Goal: Transaction & Acquisition: Purchase product/service

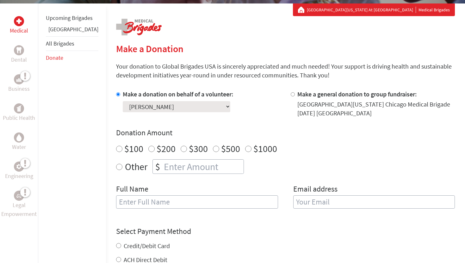
scroll to position [126, 0]
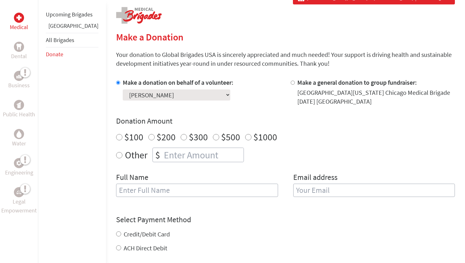
radio input "true"
click at [181, 155] on input "number" at bounding box center [202, 155] width 81 height 14
type input "250"
click at [150, 188] on input "text" at bounding box center [197, 190] width 162 height 13
type input "[PERSON_NAME]"
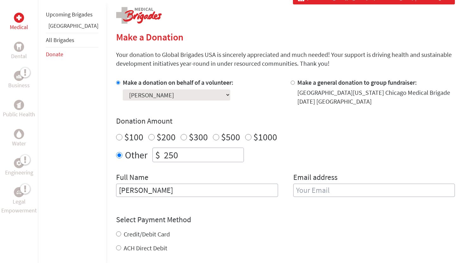
type input "[EMAIL_ADDRESS][DOMAIN_NAME]"
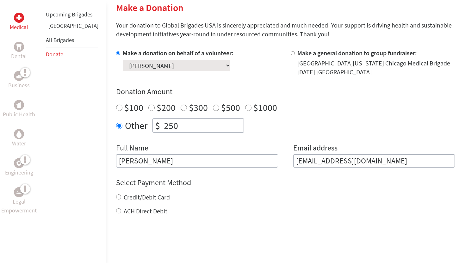
scroll to position [174, 0]
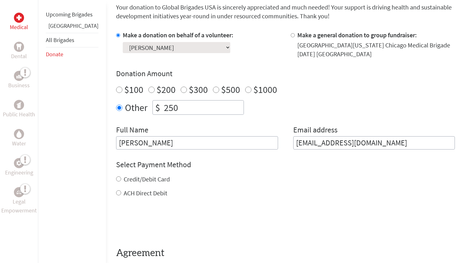
click at [124, 194] on label "ACH Direct Debit" at bounding box center [146, 193] width 44 height 8
click at [121, 194] on input "ACH Direct Debit" at bounding box center [118, 192] width 5 height 5
radio input "true"
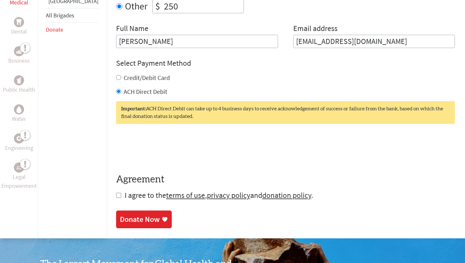
scroll to position [275, 0]
click at [125, 196] on span "I agree to the terms of use , privacy policy and donation policy ." at bounding box center [219, 195] width 188 height 10
click at [116, 194] on input "checkbox" at bounding box center [118, 195] width 5 height 5
checkbox input "true"
click at [120, 216] on div "Donate Now" at bounding box center [140, 220] width 40 height 10
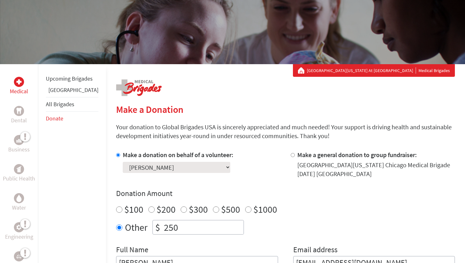
scroll to position [90, 0]
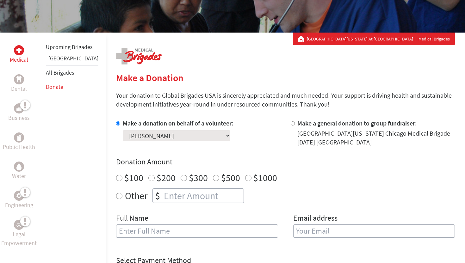
scroll to position [97, 0]
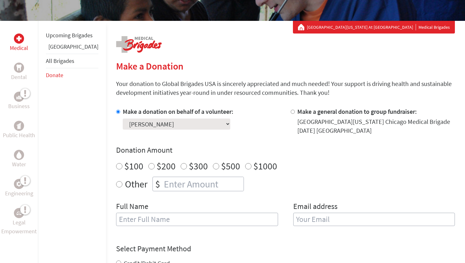
radio input "true"
click at [178, 187] on input "number" at bounding box center [202, 184] width 81 height 14
type input "250"
click at [169, 222] on input "text" at bounding box center [197, 219] width 162 height 13
type input "[PERSON_NAME]"
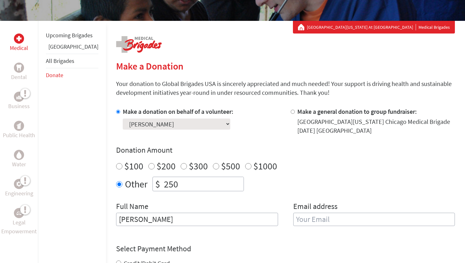
type input "[EMAIL_ADDRESS][DOMAIN_NAME]"
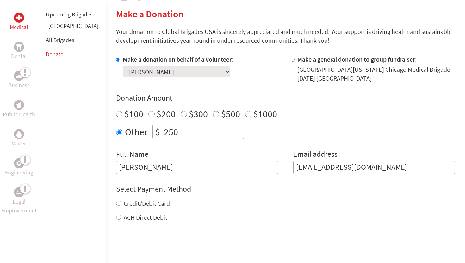
scroll to position [157, 0]
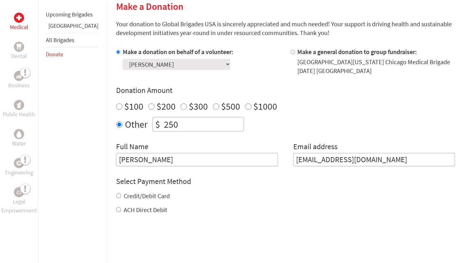
click at [129, 211] on label "ACH Direct Debit" at bounding box center [146, 210] width 44 height 8
click at [121, 211] on input "ACH Direct Debit" at bounding box center [118, 209] width 5 height 5
radio input "true"
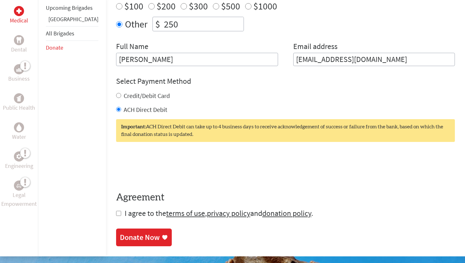
scroll to position [259, 0]
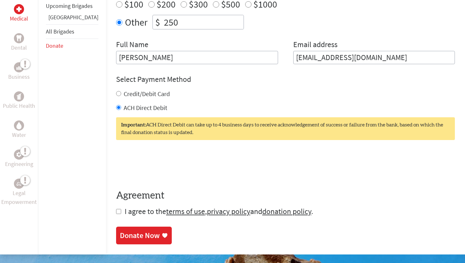
click at [116, 212] on input "checkbox" at bounding box center [118, 211] width 5 height 5
checkbox input "true"
click at [120, 234] on div "Donate Now" at bounding box center [140, 236] width 40 height 10
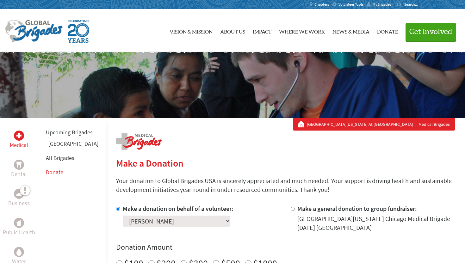
scroll to position [70, 0]
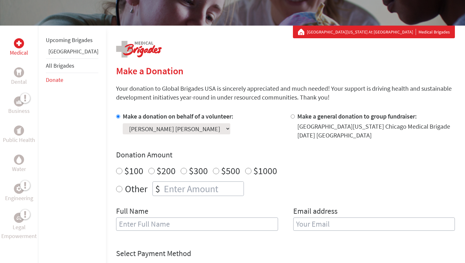
scroll to position [97, 0]
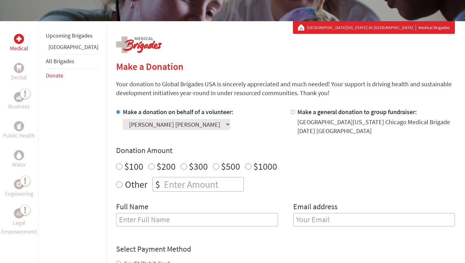
radio input "true"
click at [169, 188] on input "number" at bounding box center [202, 184] width 81 height 14
type input "250"
click at [153, 221] on input "text" at bounding box center [197, 219] width 162 height 13
type input "[PERSON_NAME]"
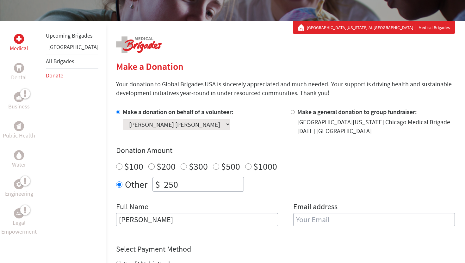
type input "[EMAIL_ADDRESS][DOMAIN_NAME]"
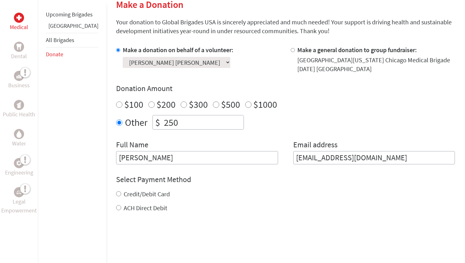
scroll to position [166, 0]
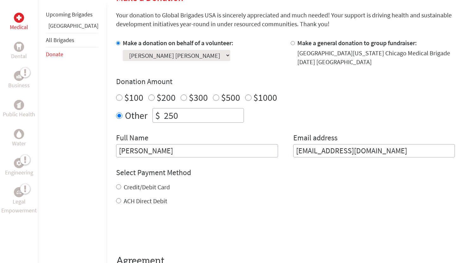
click at [124, 204] on label "ACH Direct Debit" at bounding box center [146, 201] width 44 height 8
click at [121, 203] on input "ACH Direct Debit" at bounding box center [118, 200] width 5 height 5
radio input "true"
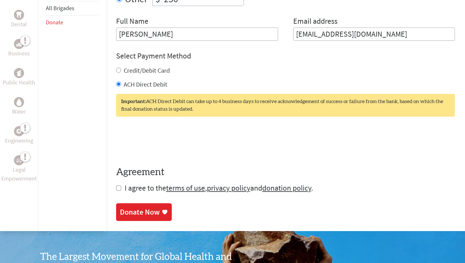
scroll to position [287, 0]
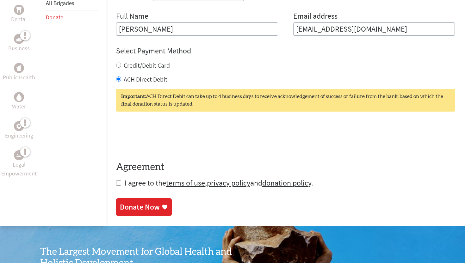
click at [116, 184] on input "checkbox" at bounding box center [118, 183] width 5 height 5
checkbox input "true"
click at [120, 205] on div "Donate Now" at bounding box center [140, 208] width 40 height 10
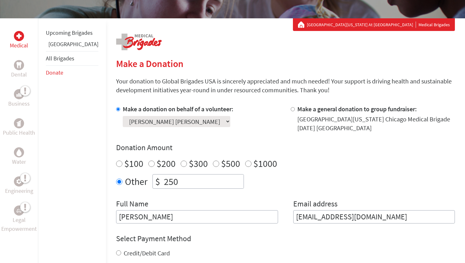
scroll to position [128, 0]
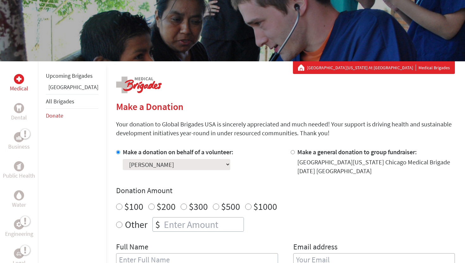
scroll to position [58, 0]
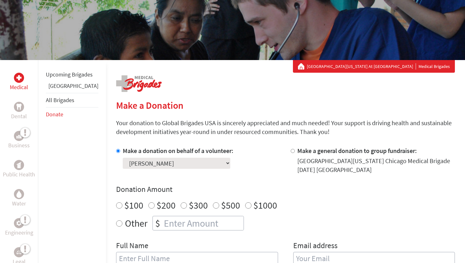
radio input "true"
click at [162, 226] on input "number" at bounding box center [202, 223] width 81 height 14
type input "250"
click at [274, 109] on h2 "Make a Donation" at bounding box center [285, 105] width 339 height 11
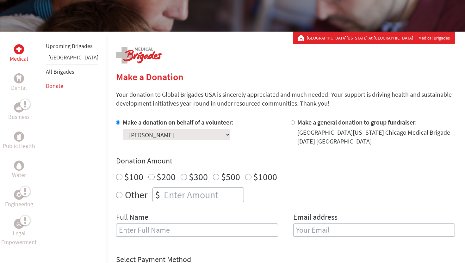
scroll to position [116, 0]
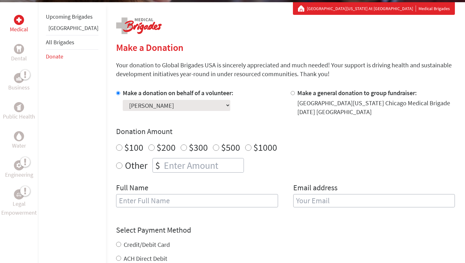
radio input "true"
click at [172, 166] on input "number" at bounding box center [202, 165] width 81 height 14
type input "250"
click at [148, 199] on input "text" at bounding box center [197, 200] width 162 height 13
type input "[PERSON_NAME]"
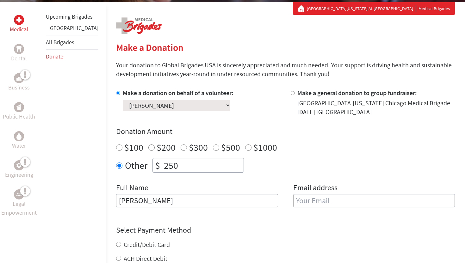
type input "[EMAIL_ADDRESS][DOMAIN_NAME]"
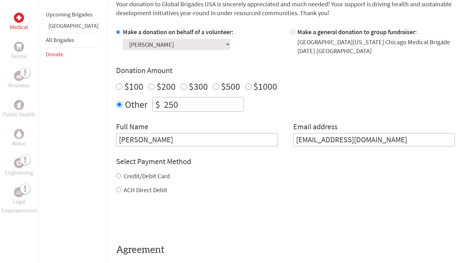
click at [128, 188] on label "ACH Direct Debit" at bounding box center [146, 190] width 44 height 8
click at [121, 188] on input "ACH Direct Debit" at bounding box center [118, 189] width 5 height 5
radio input "true"
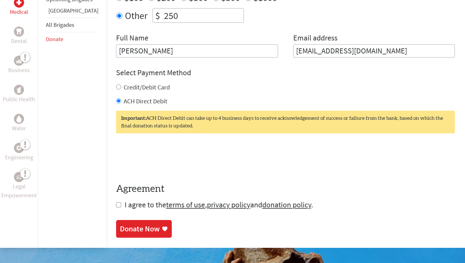
scroll to position [271, 0]
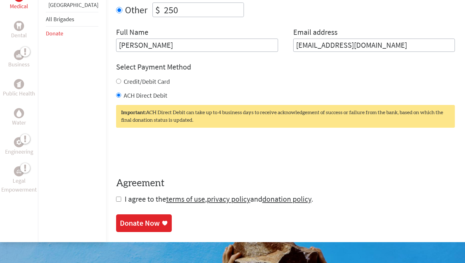
click at [116, 198] on input "checkbox" at bounding box center [118, 199] width 5 height 5
checkbox input "true"
click at [116, 217] on link "Donate Now" at bounding box center [144, 224] width 56 height 18
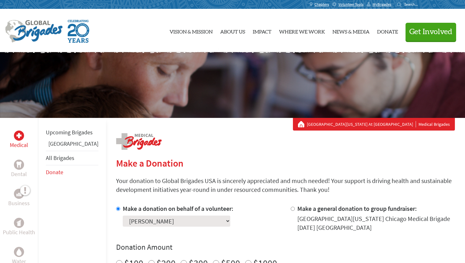
scroll to position [10, 0]
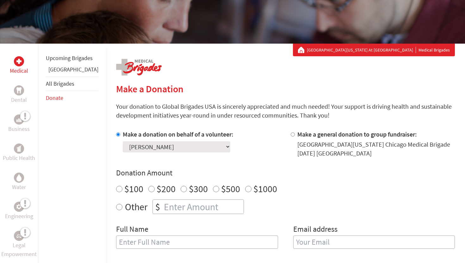
scroll to position [85, 0]
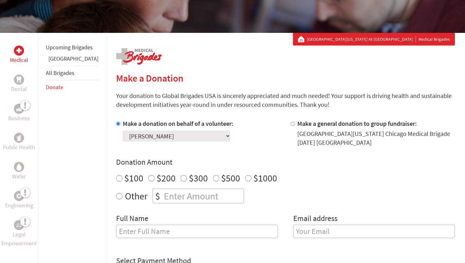
radio input "true"
click at [189, 197] on input "number" at bounding box center [202, 196] width 81 height 14
type input "250"
click at [169, 234] on input "text" at bounding box center [197, 231] width 162 height 13
type input "[PERSON_NAME]"
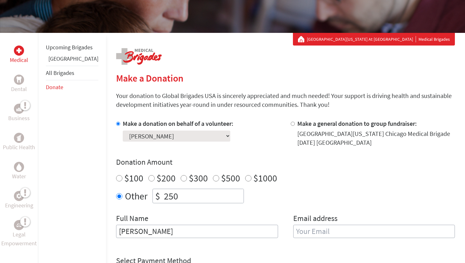
type input "[EMAIL_ADDRESS][DOMAIN_NAME]"
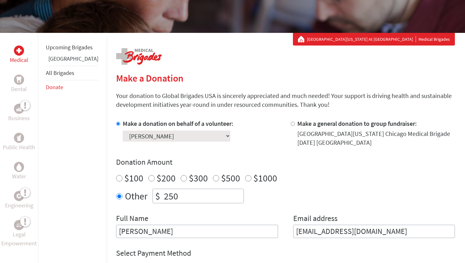
scroll to position [0, 0]
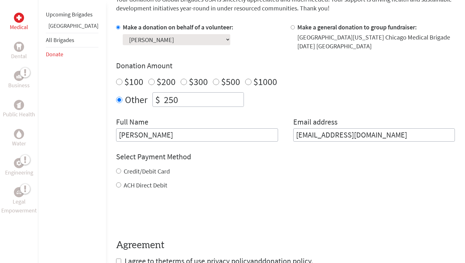
click at [127, 185] on label "ACH Direct Debit" at bounding box center [146, 185] width 44 height 8
click at [121, 185] on input "ACH Direct Debit" at bounding box center [118, 184] width 5 height 5
radio input "true"
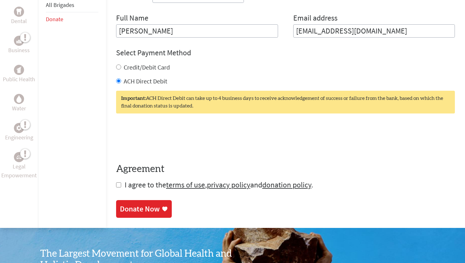
scroll to position [289, 0]
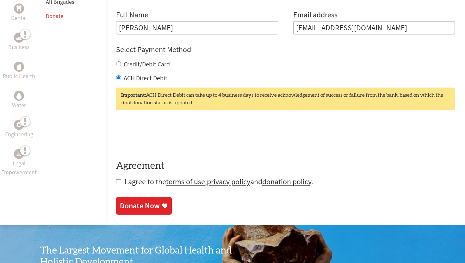
click at [116, 184] on input "checkbox" at bounding box center [118, 181] width 5 height 5
checkbox input "true"
click at [120, 203] on div "Donate Now" at bounding box center [140, 206] width 40 height 10
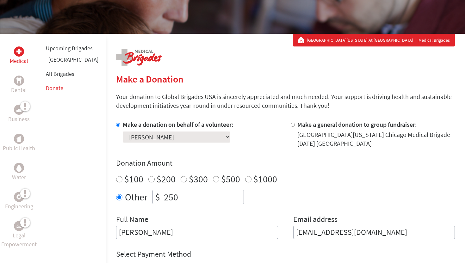
scroll to position [116, 0]
